Goal: Use online tool/utility: Utilize a website feature to perform a specific function

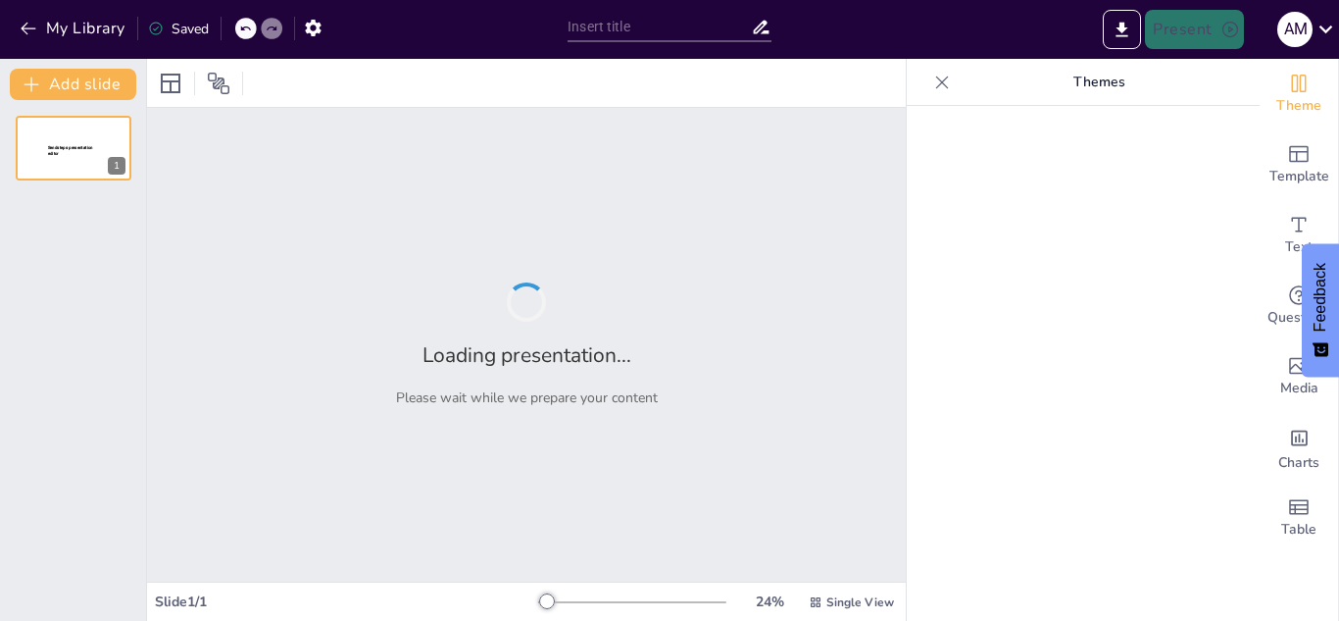
type input "Estrategias de Negociación para Proyectos Nacionales en el Sector Alimentario"
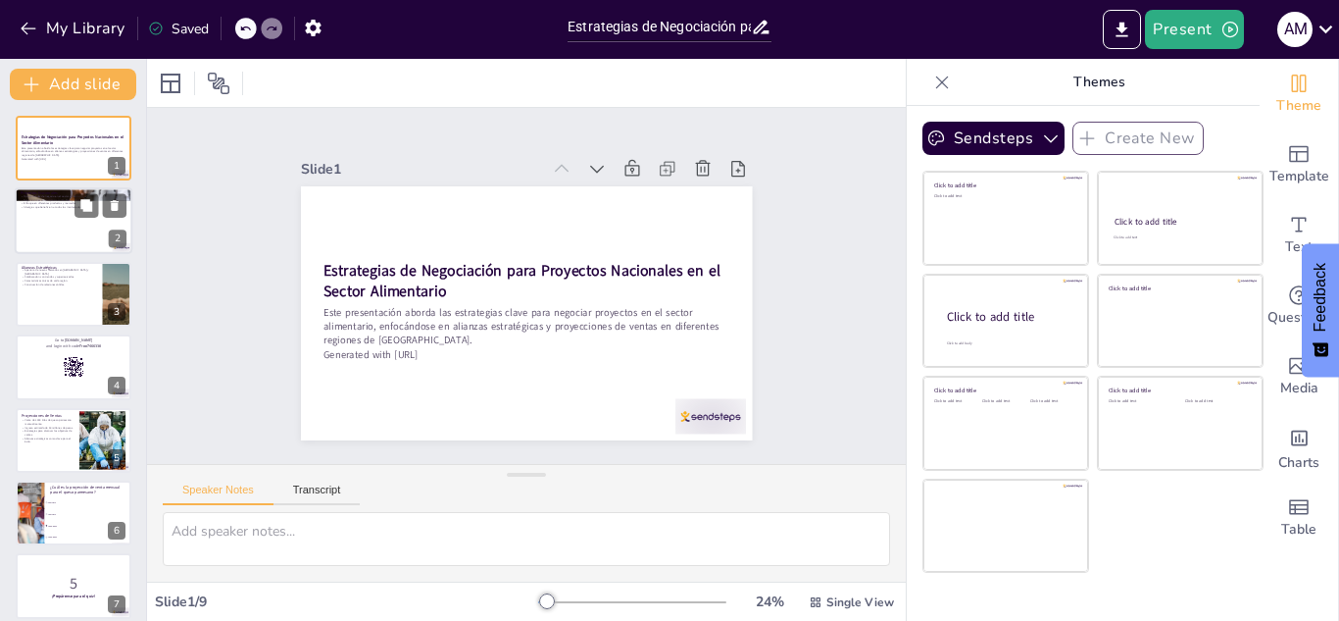
click at [69, 218] on div at bounding box center [74, 221] width 118 height 67
checkbox input "true"
type textarea "Las oportunidades de negocio en el sector alimentario son diversas y requieren …"
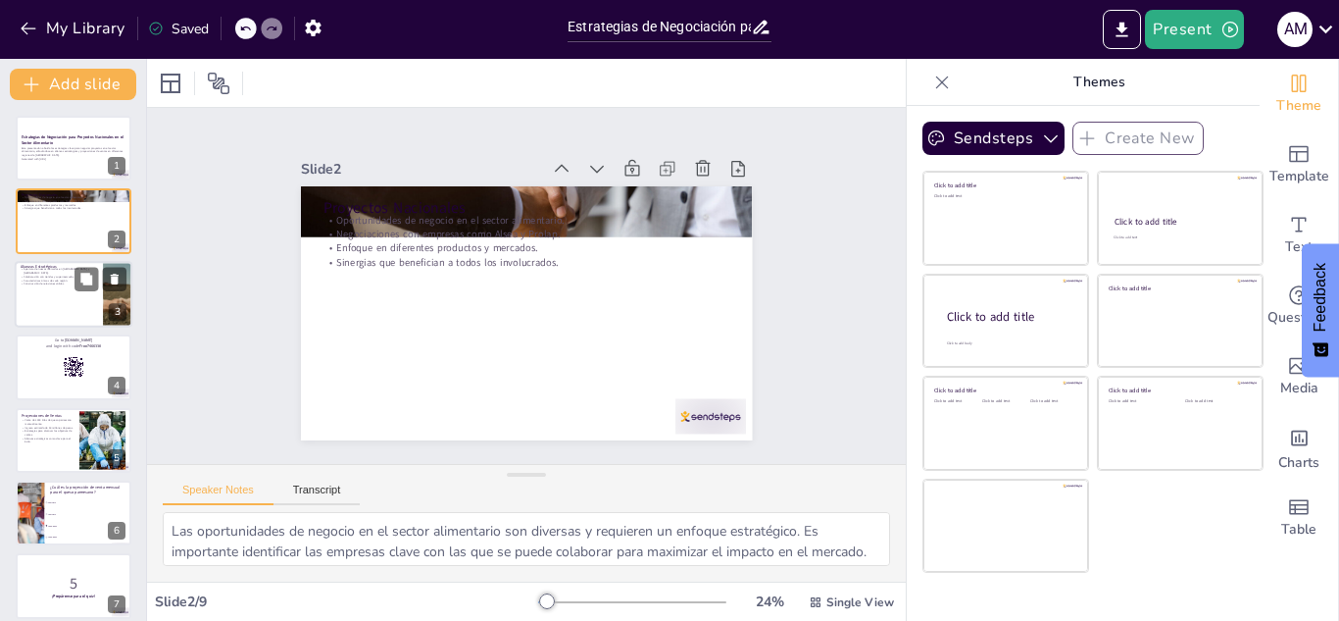
click at [66, 301] on div at bounding box center [74, 294] width 118 height 67
checkbox input "true"
type textarea "La apertura de nuevos mercados en [GEOGRAPHIC_DATA] y [GEOGRAPHIC_DATA] represe…"
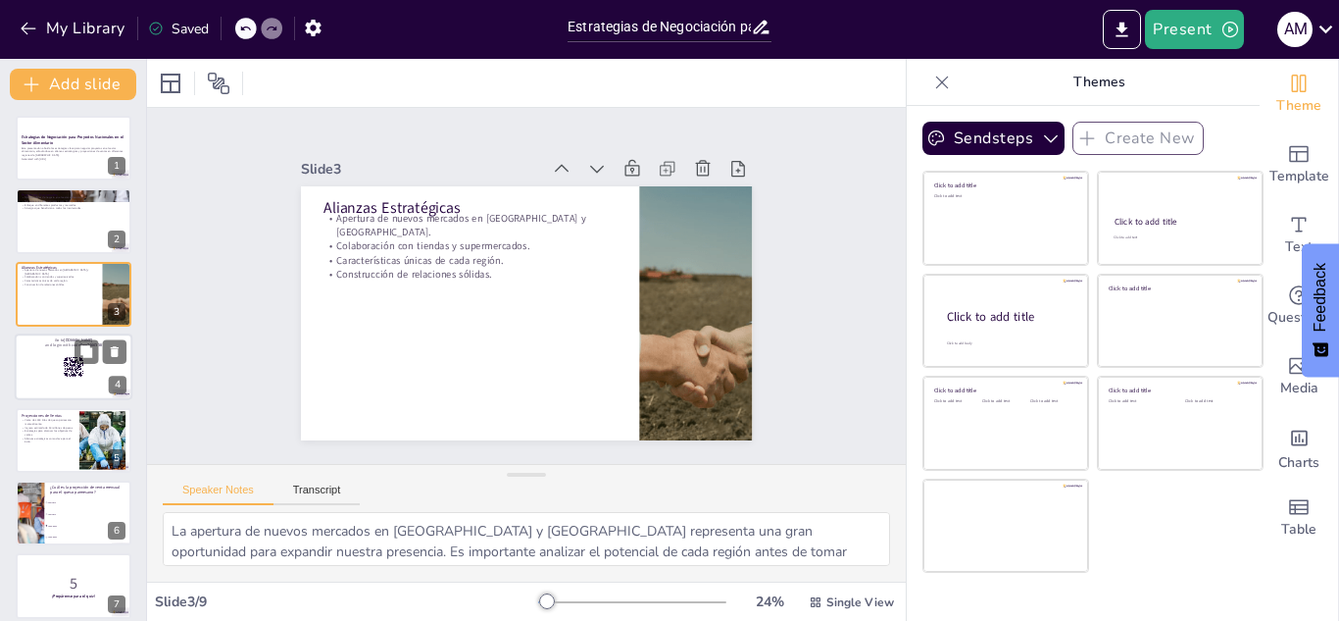
click at [49, 370] on div at bounding box center [74, 366] width 118 height 67
checkbox input "true"
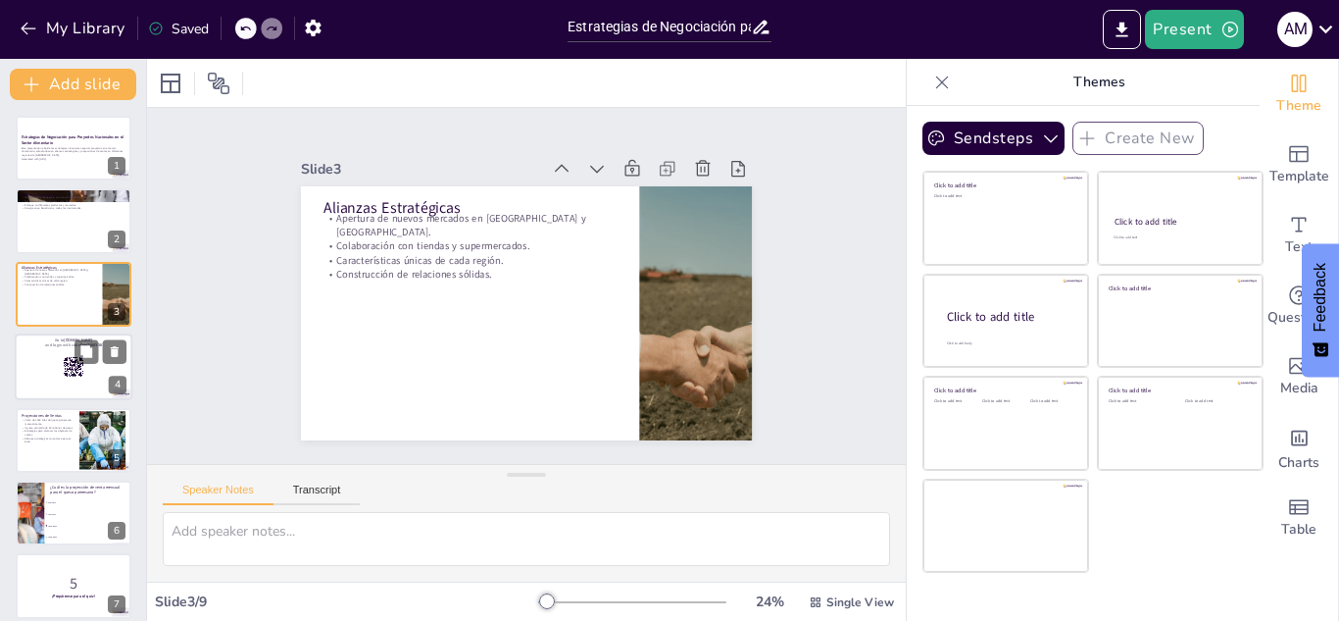
scroll to position [7, 0]
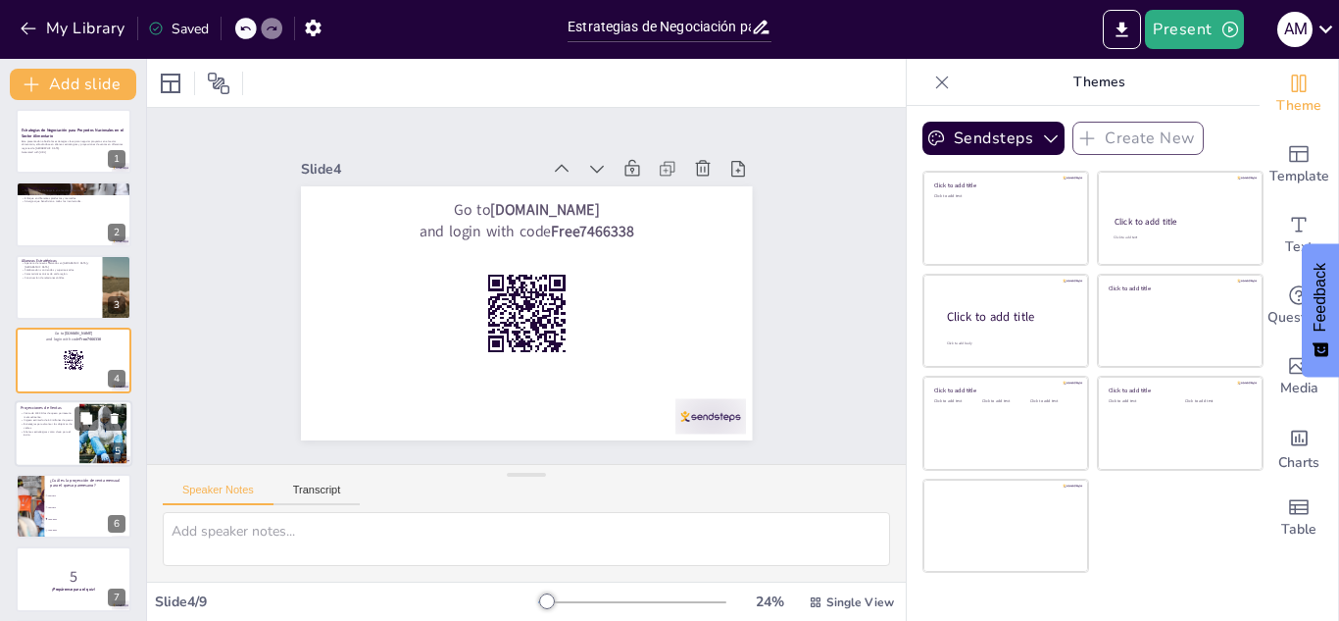
click at [54, 404] on div "Proyecciones de Ventas" at bounding box center [47, 407] width 53 height 9
checkbox input "true"
type textarea "La proyección de venta de 1000 kilos de queso parmesano es ambiciosa, pero alca…"
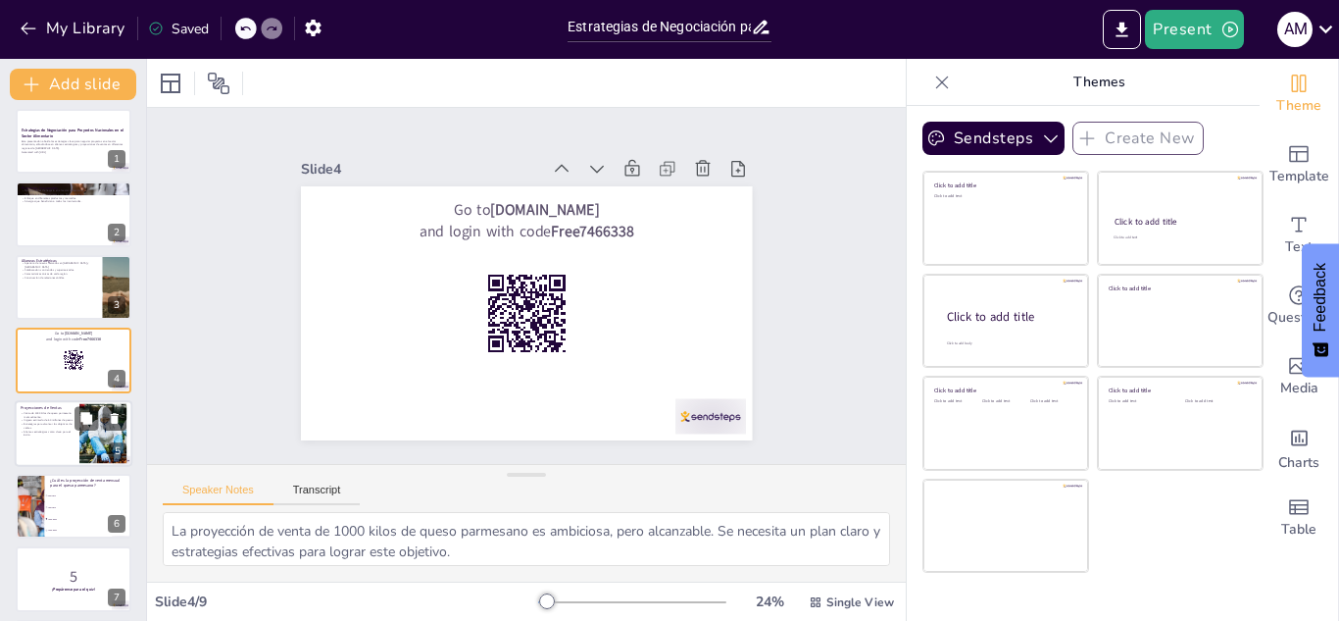
scroll to position [79, 0]
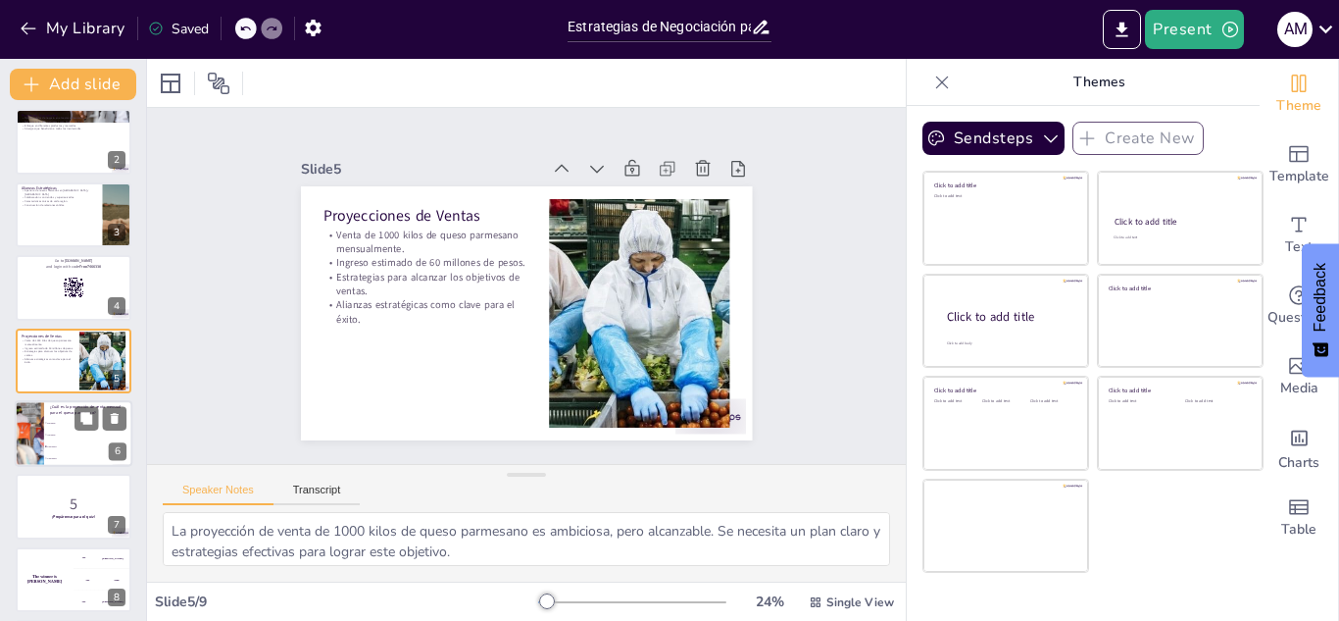
checkbox input "true"
click at [54, 422] on span "500 kilos" at bounding box center [89, 423] width 84 height 3
checkbox input "true"
type textarea "La proyección de venta mensual para el queso parmesano es de 1000 kilos, como s…"
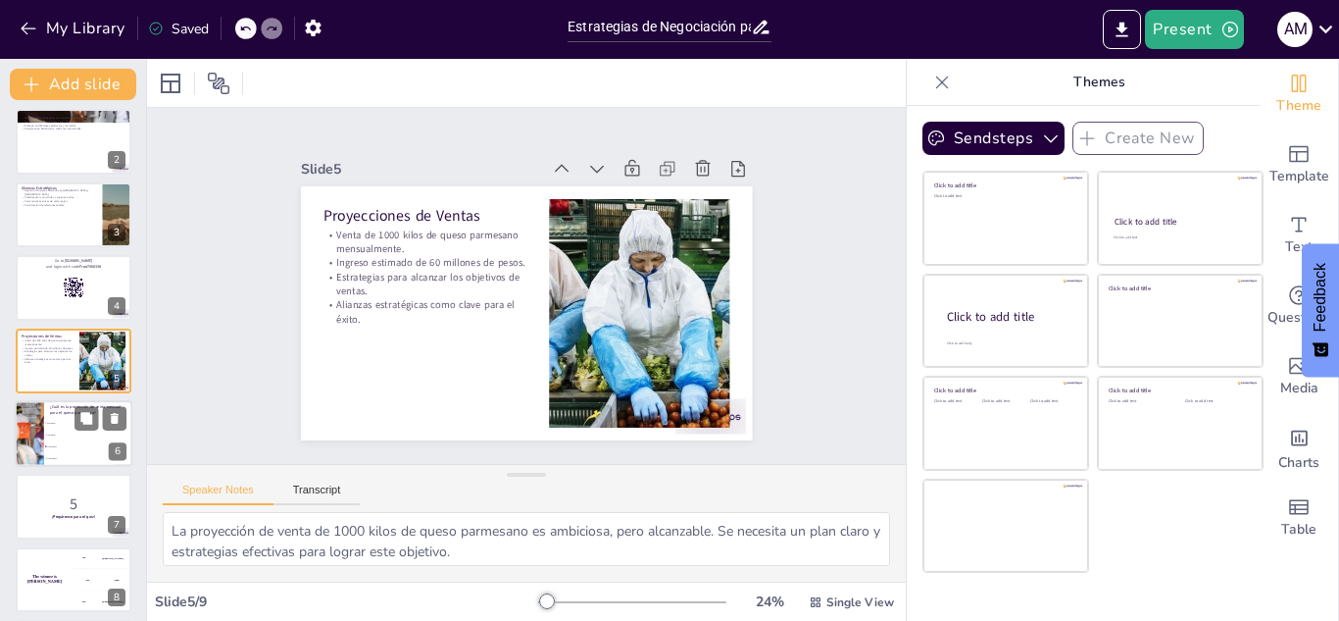
checkbox input "true"
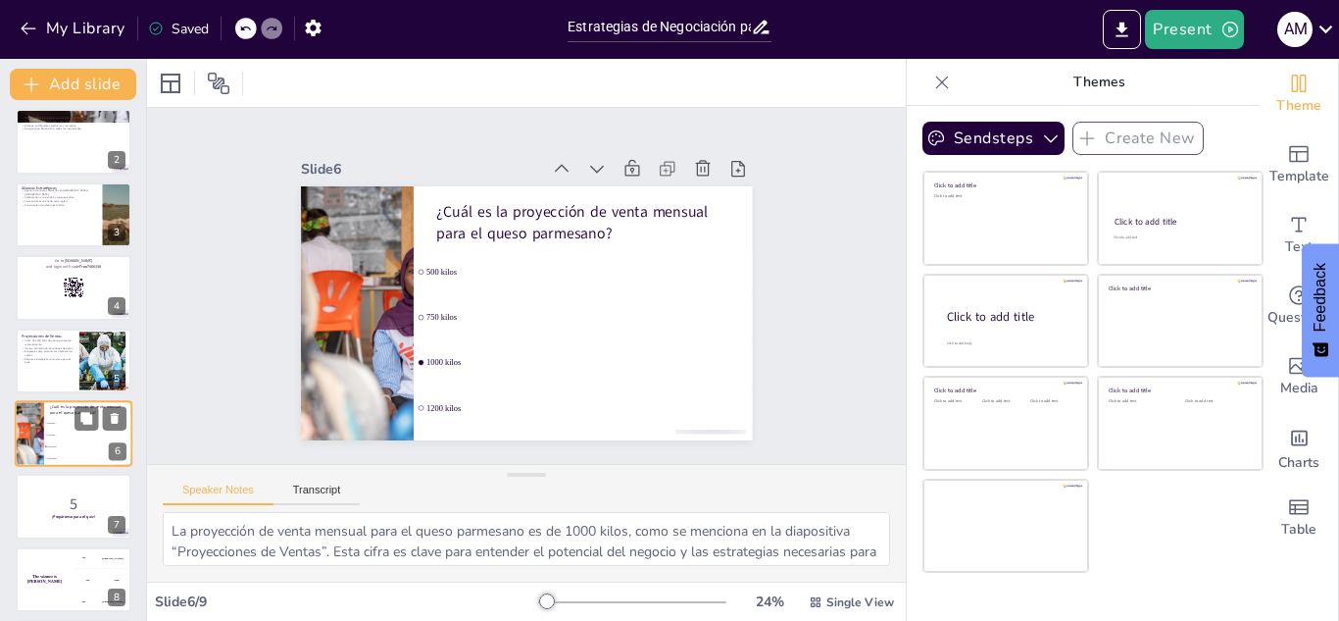
scroll to position [153, 0]
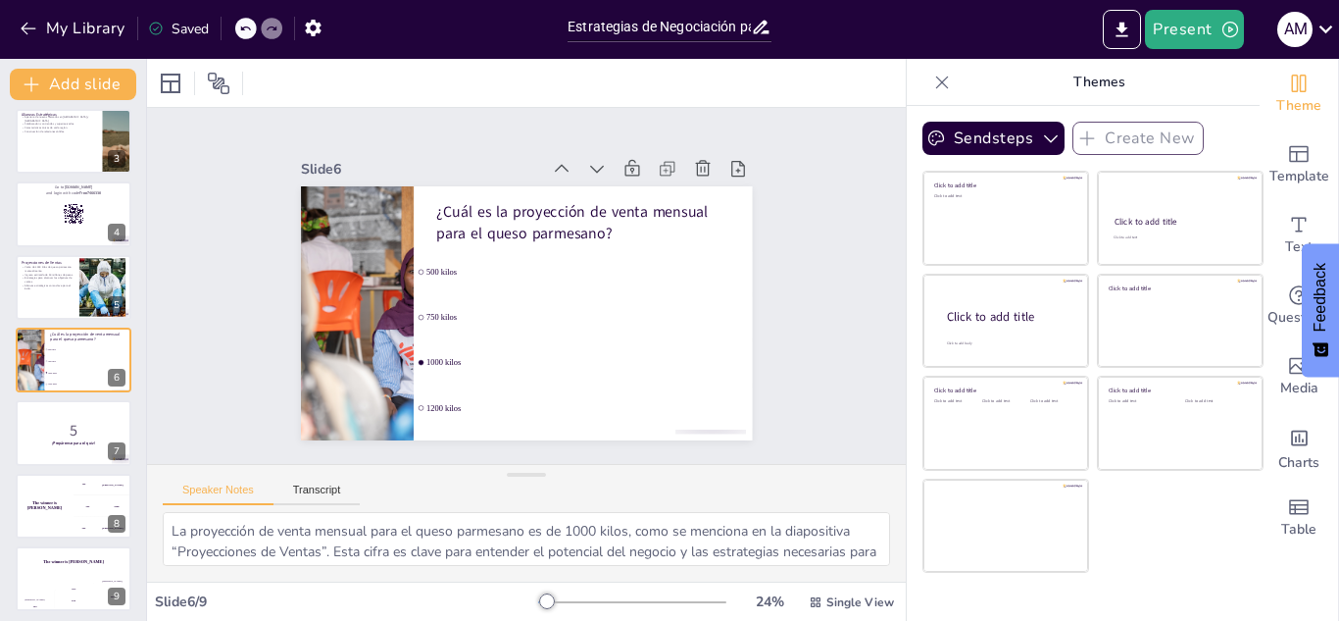
checkbox input "true"
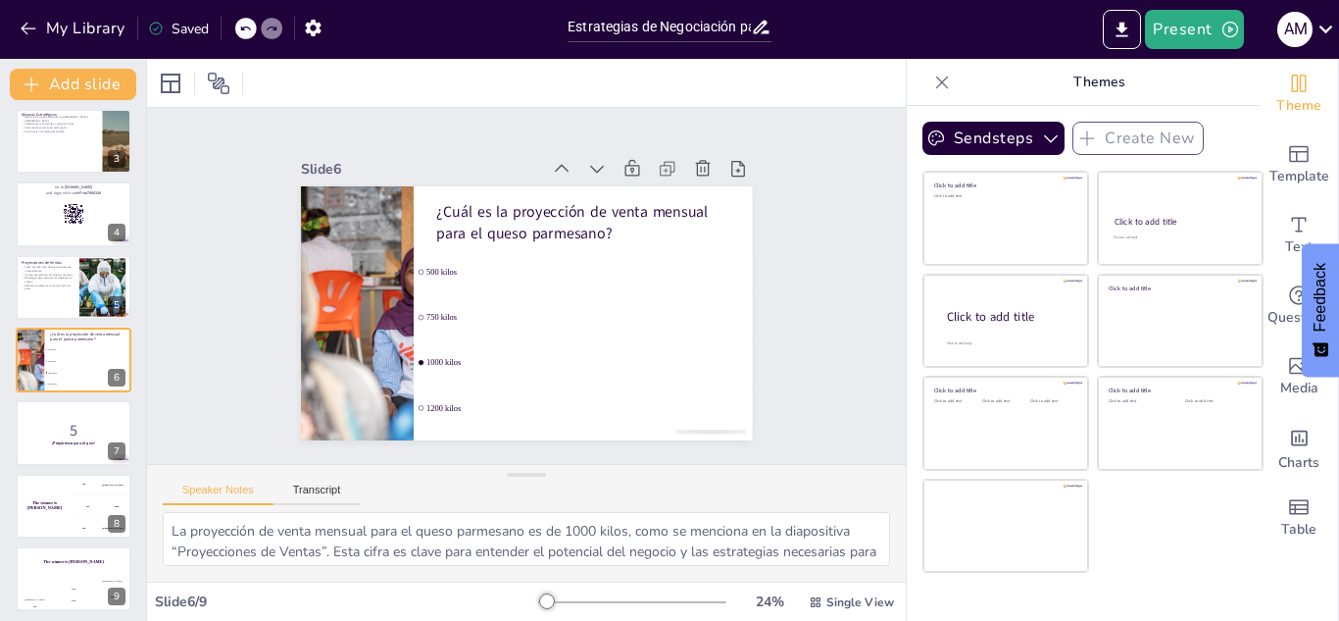
checkbox input "true"
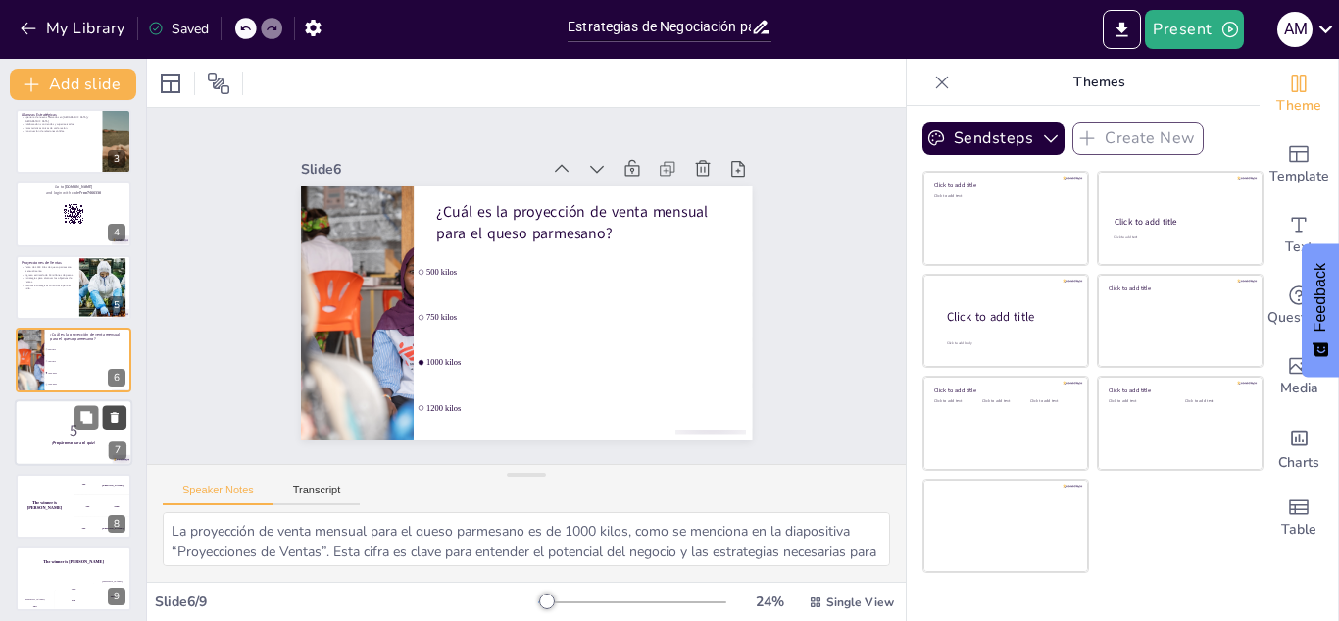
checkbox input "true"
click at [52, 424] on p "5" at bounding box center [74, 431] width 106 height 22
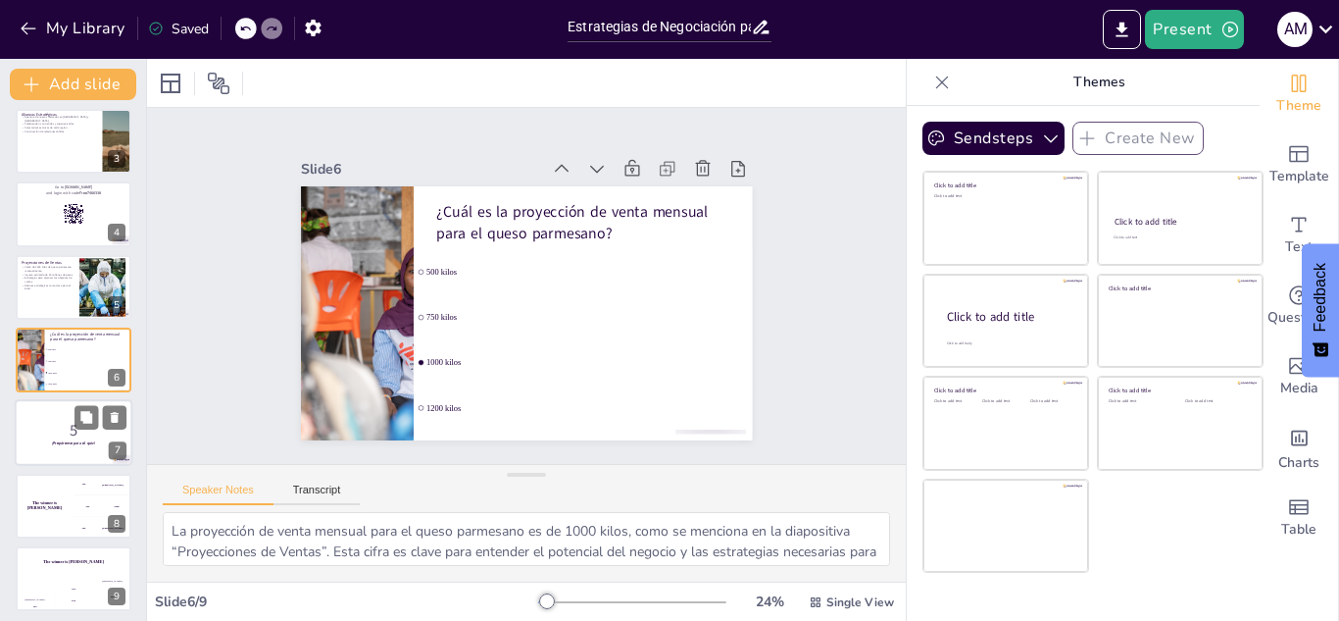
checkbox input "true"
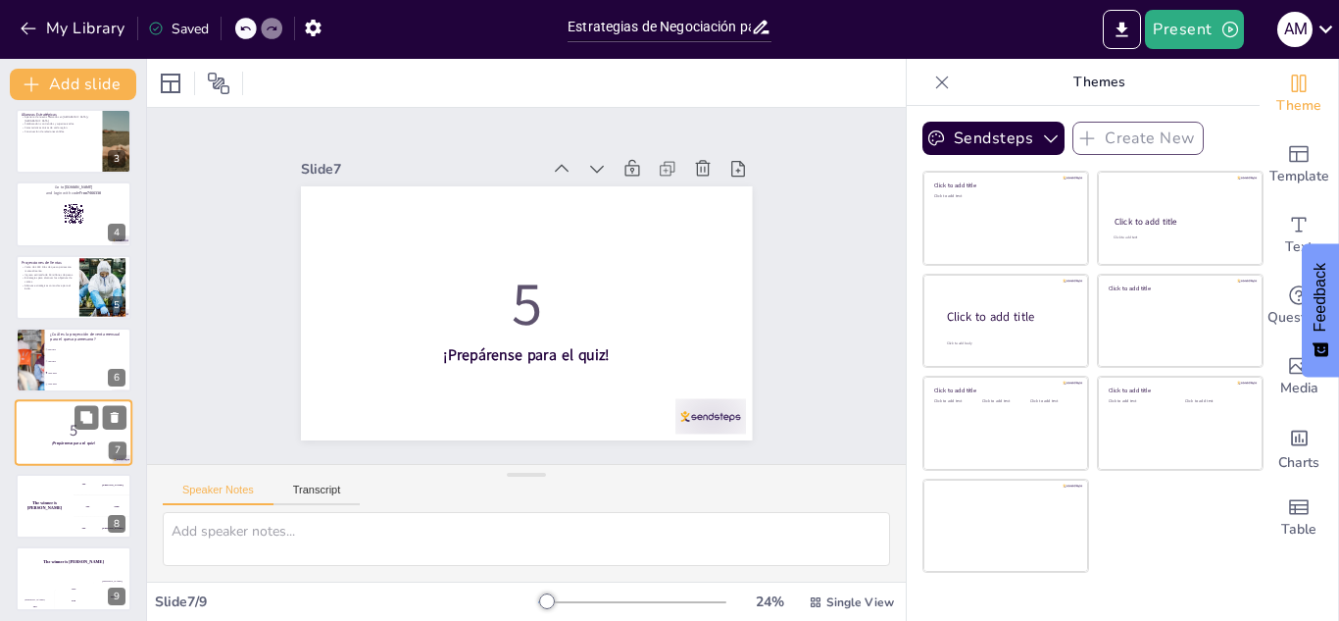
scroll to position [159, 0]
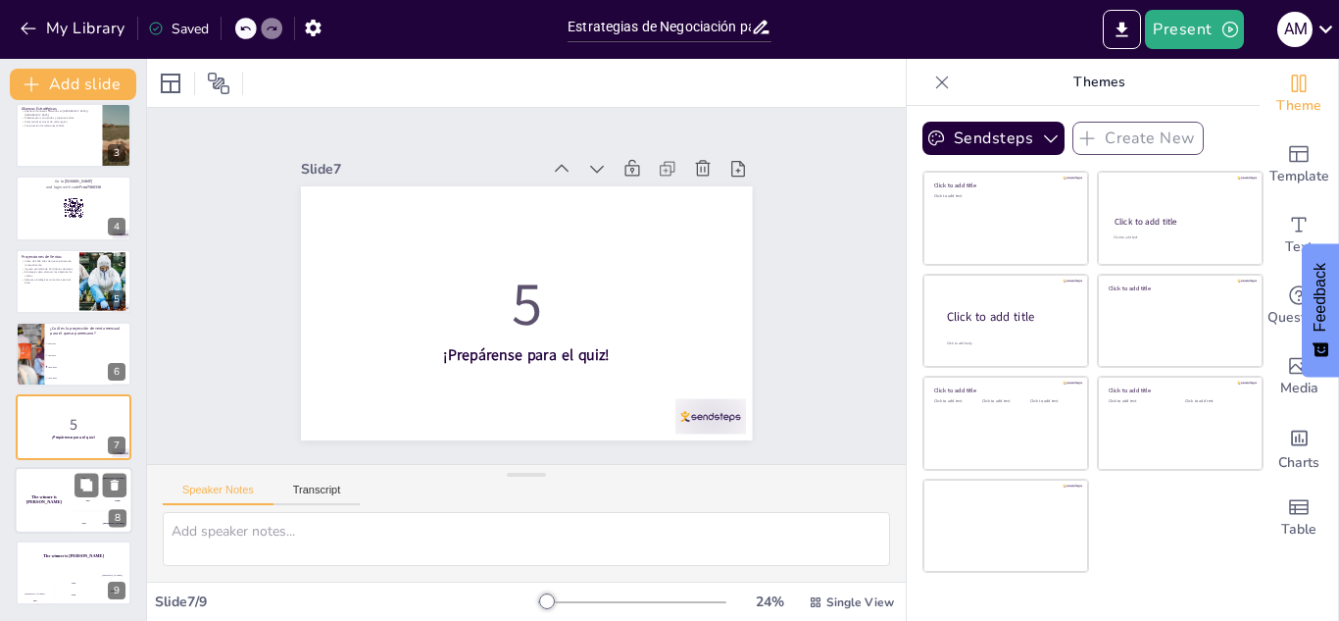
click at [53, 474] on div "The winner is [PERSON_NAME]" at bounding box center [44, 500] width 59 height 67
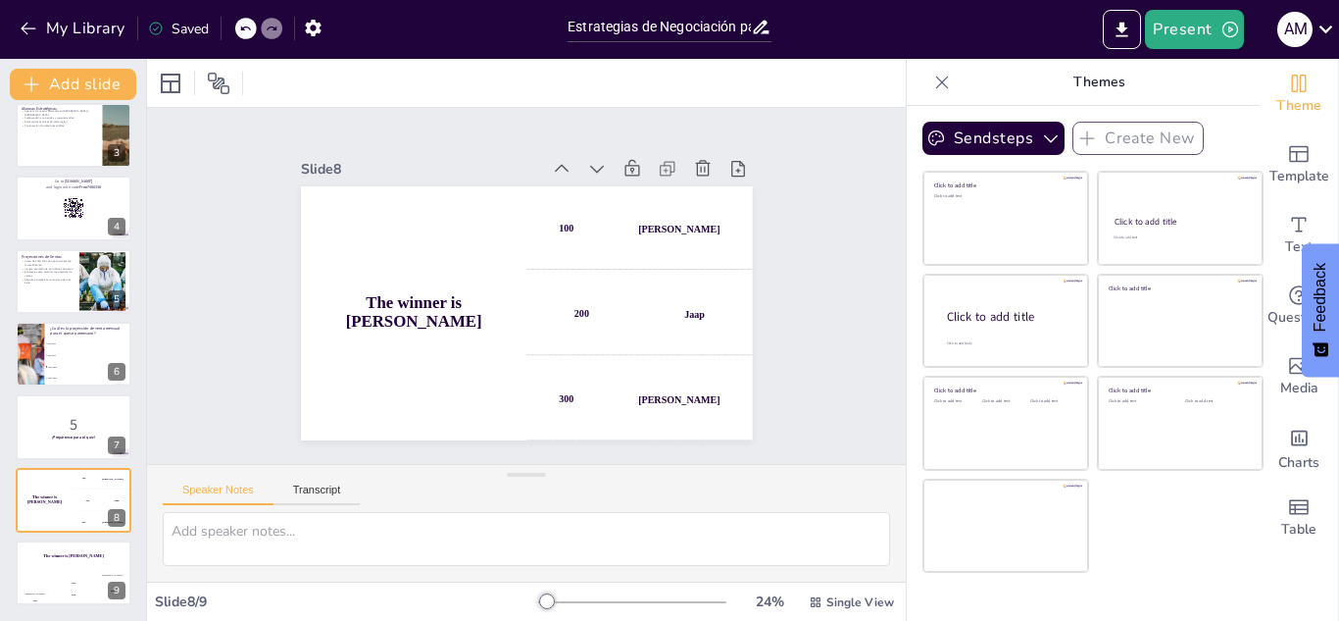
checkbox input "true"
